Goal: Task Accomplishment & Management: Manage account settings

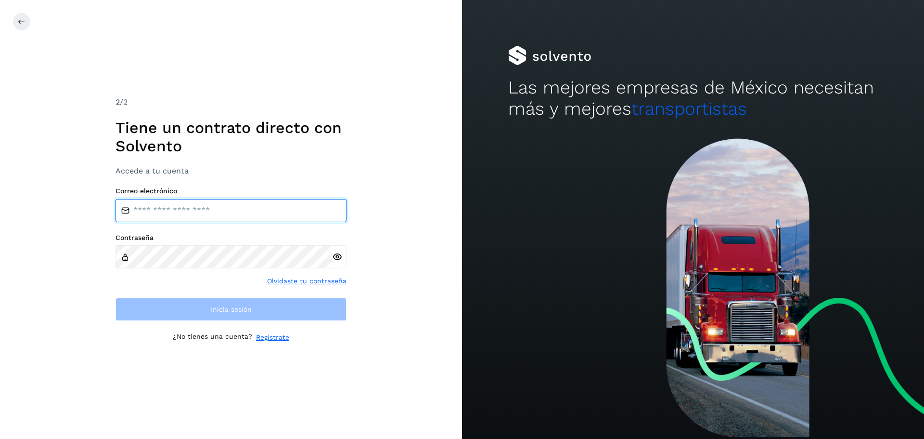
click at [184, 208] on input "email" at bounding box center [231, 210] width 231 height 23
type input "**********"
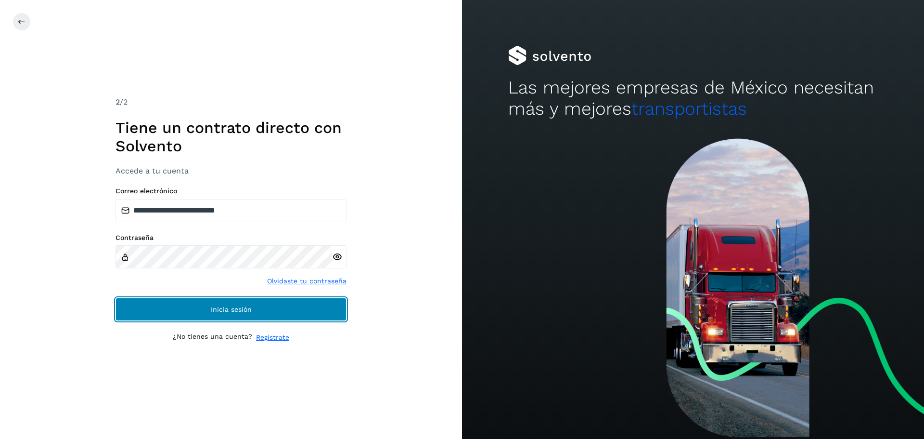
click at [234, 306] on span "Inicia sesión" at bounding box center [231, 309] width 41 height 7
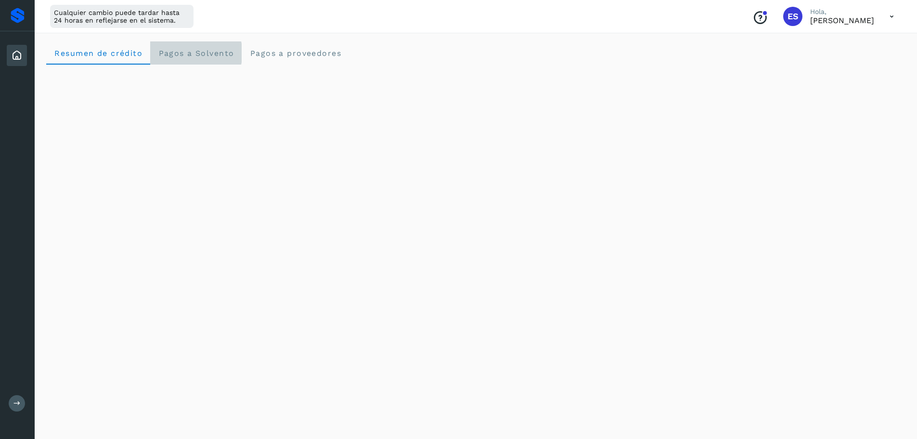
click at [194, 54] on span "Pagos a Solvento" at bounding box center [196, 53] width 76 height 9
click at [302, 56] on span "Pagos a proveedores" at bounding box center [295, 53] width 92 height 9
click at [108, 57] on span "Resumen de crédito" at bounding box center [98, 53] width 89 height 9
click at [892, 16] on icon at bounding box center [892, 17] width 20 height 20
click at [740, 18] on div at bounding box center [458, 219] width 917 height 439
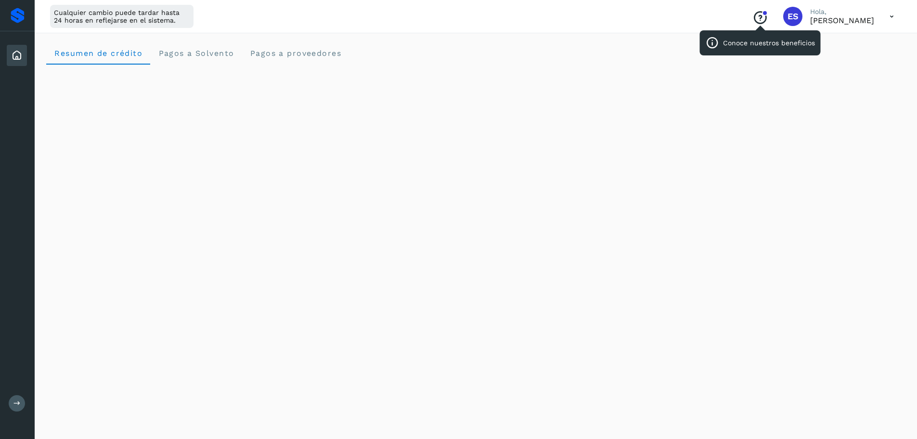
click at [753, 20] on icon "Conoce nuestros beneficios" at bounding box center [760, 17] width 15 height 15
click at [17, 14] on div at bounding box center [18, 15] width 14 height 15
click at [898, 18] on icon at bounding box center [892, 17] width 20 height 20
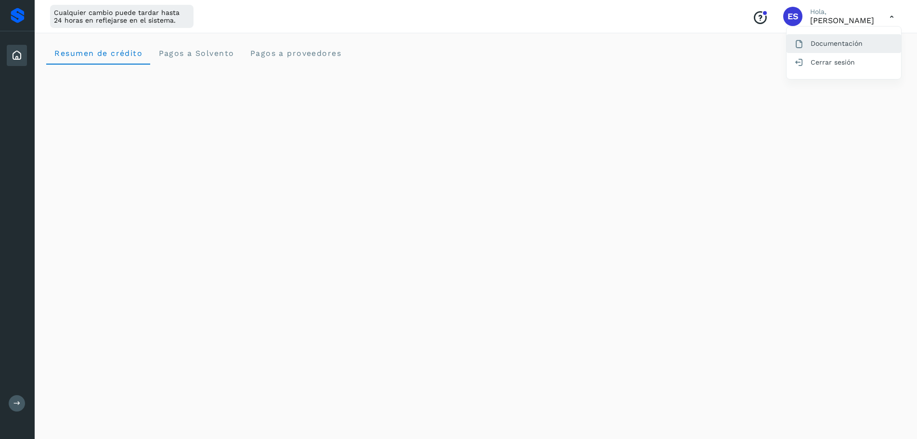
click at [840, 44] on div "Documentación" at bounding box center [844, 43] width 115 height 18
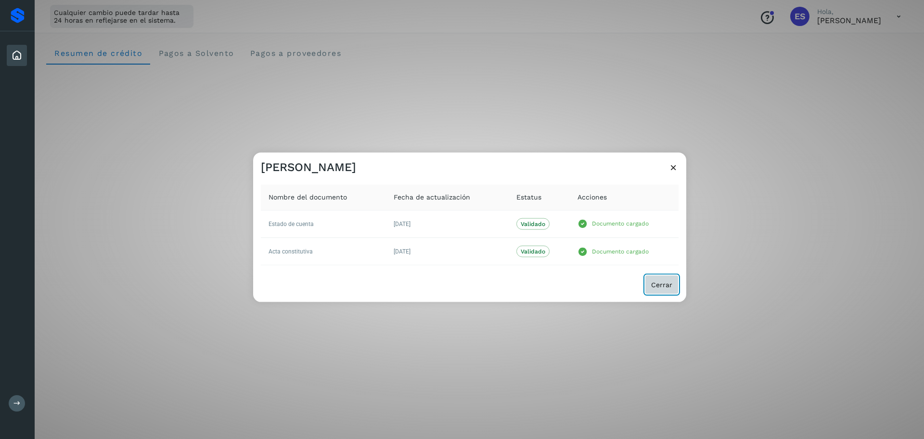
click at [662, 285] on span "Cerrar" at bounding box center [661, 284] width 21 height 7
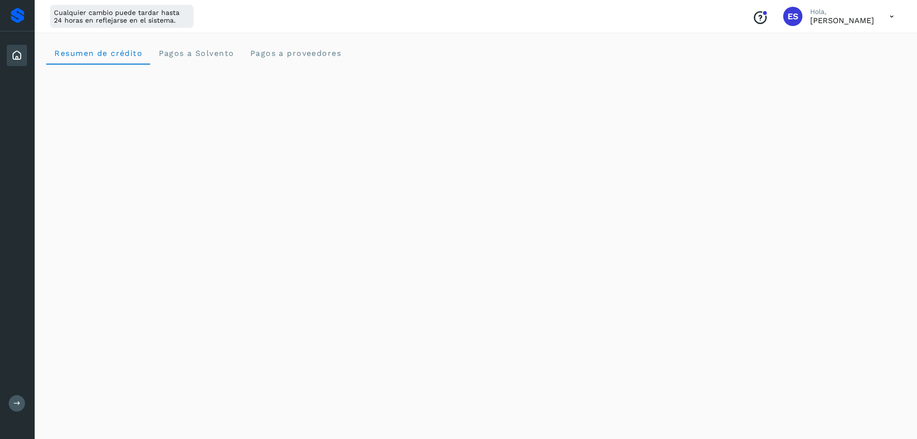
click at [11, 52] on icon at bounding box center [17, 56] width 12 height 12
click at [14, 58] on icon at bounding box center [17, 56] width 12 height 12
click at [21, 110] on div "Inicio Salir" at bounding box center [17, 219] width 35 height 439
drag, startPoint x: 768, startPoint y: 18, endPoint x: 859, endPoint y: 52, distance: 97.3
click at [859, 52] on div "Resumen de crédito Pagos a Solvento Pagos a proveedores" at bounding box center [475, 52] width 859 height 23
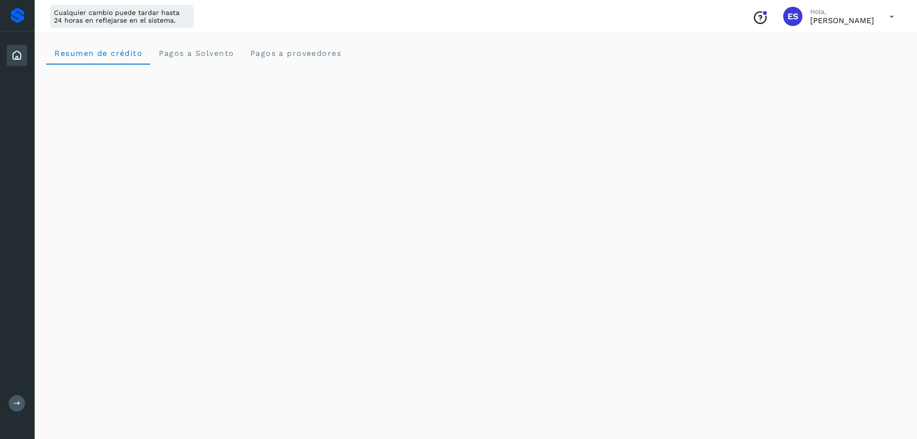
click at [788, 16] on span "ES" at bounding box center [793, 16] width 11 height 0
click at [810, 14] on p "Hola," at bounding box center [842, 12] width 64 height 8
click at [833, 24] on p "[PERSON_NAME]" at bounding box center [842, 20] width 64 height 9
click at [893, 19] on icon at bounding box center [892, 17] width 20 height 20
click at [16, 402] on icon at bounding box center [16, 402] width 7 height 7
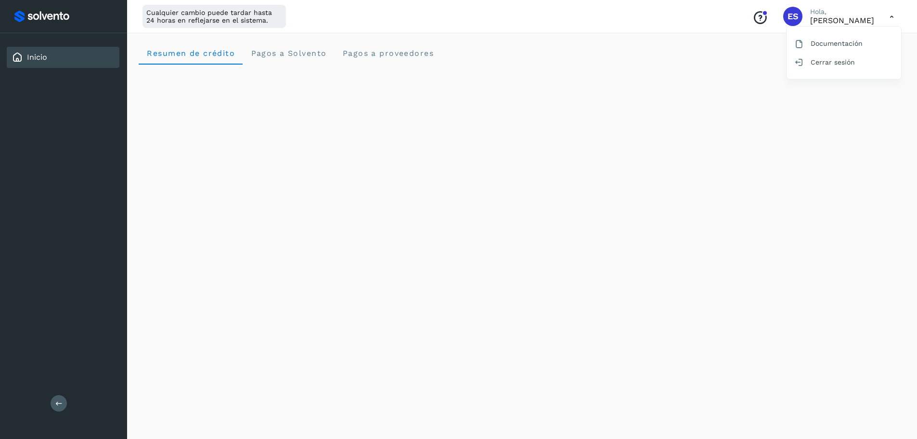
click at [54, 404] on button at bounding box center [59, 403] width 16 height 16
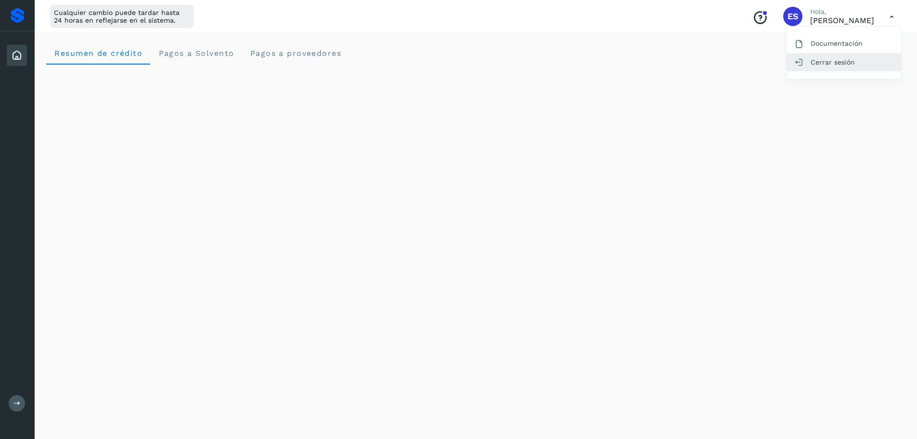
click at [830, 64] on div "Cerrar sesión" at bounding box center [844, 62] width 115 height 18
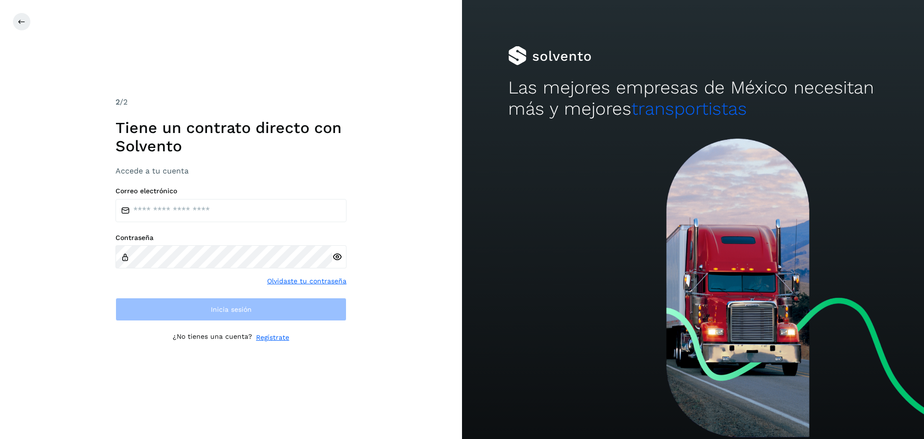
click at [321, 282] on link "Olvidaste tu contraseña" at bounding box center [306, 281] width 79 height 10
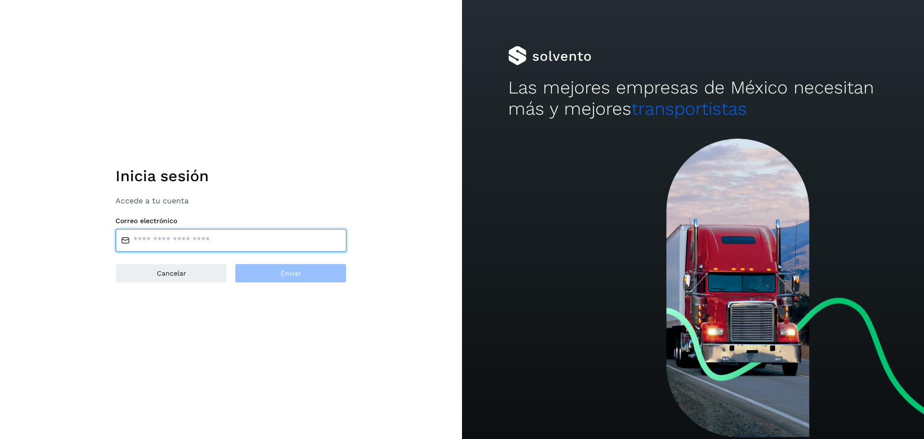
click at [186, 241] on input "email" at bounding box center [231, 240] width 231 height 23
type input "**********"
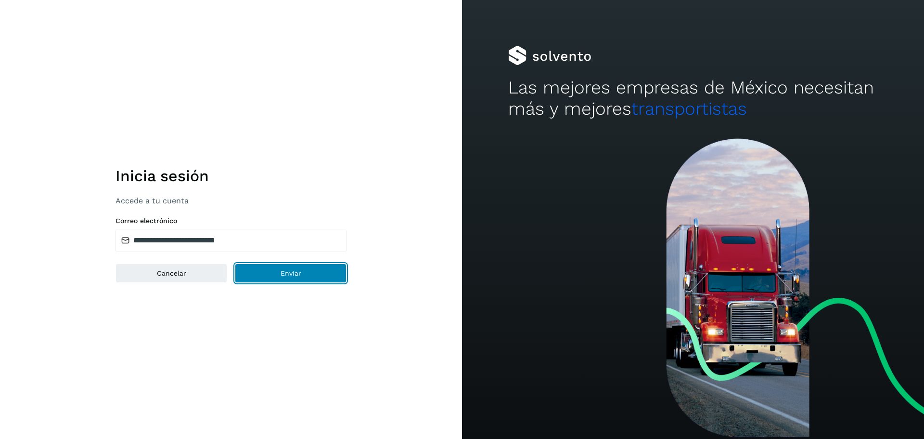
click at [304, 273] on button "Enviar" at bounding box center [291, 272] width 112 height 19
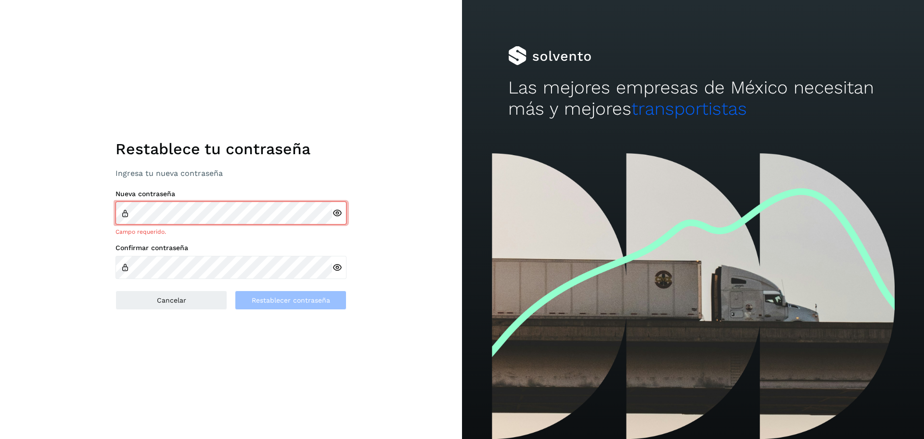
click at [367, 160] on div "Restablece tu contraseña Ingresa tu nueva contraseña Nueva contraseña Campo req…" at bounding box center [231, 219] width 462 height 439
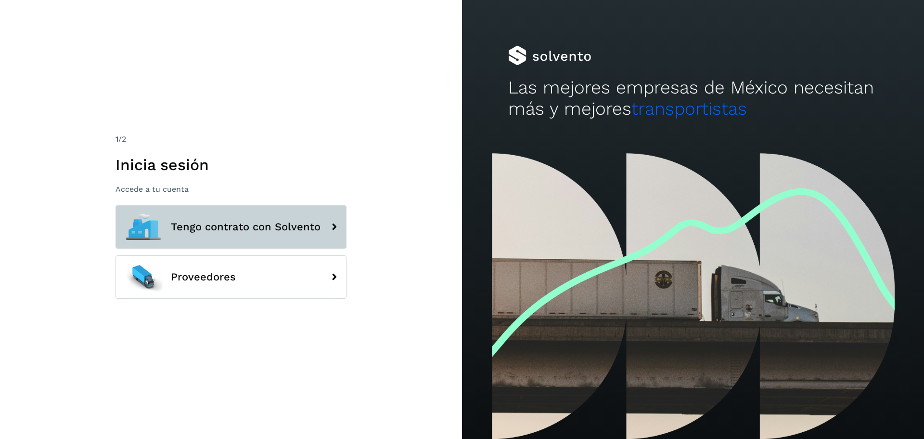
click at [323, 223] on button "Tengo contrato con Solvento" at bounding box center [231, 226] width 231 height 43
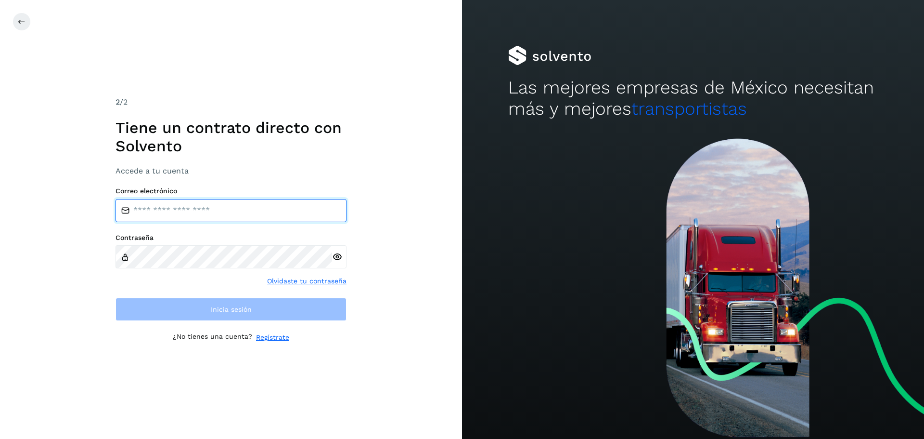
type input "**********"
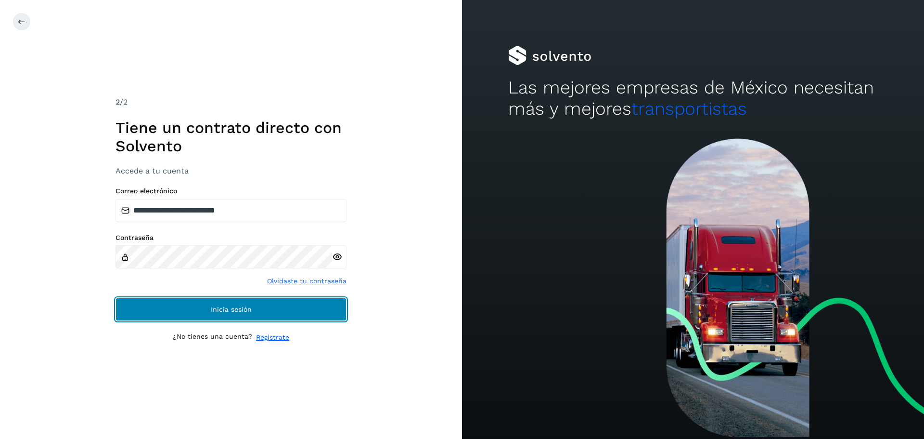
click at [235, 310] on span "Inicia sesión" at bounding box center [231, 309] width 41 height 7
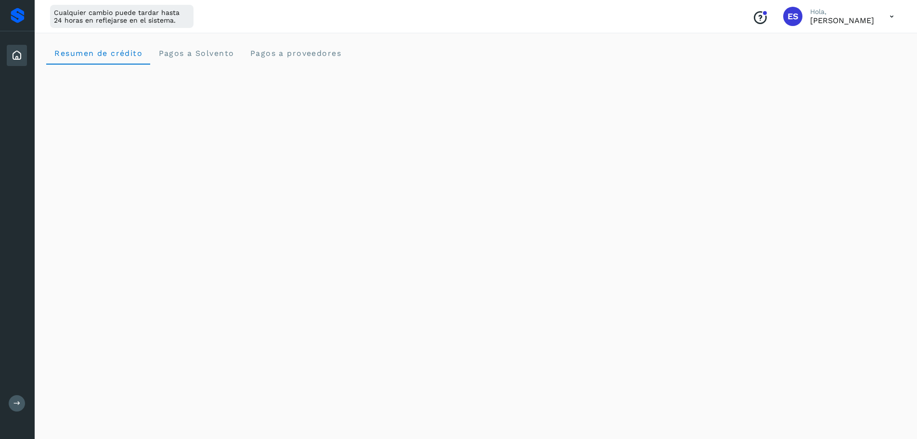
click at [424, 57] on div "Resumen de crédito Pagos a Solvento Pagos a proveedores" at bounding box center [475, 52] width 859 height 23
click at [887, 18] on icon at bounding box center [892, 17] width 20 height 20
click at [842, 64] on div "Cerrar sesión" at bounding box center [844, 62] width 115 height 18
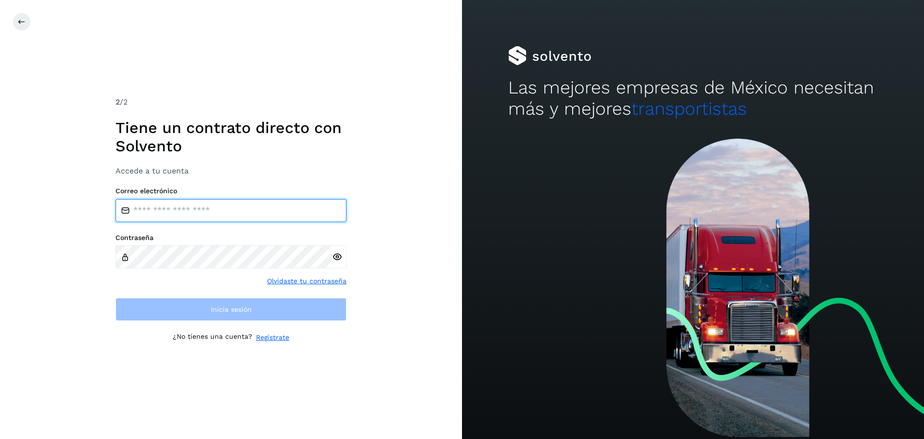
type input "**********"
